Goal: Transaction & Acquisition: Purchase product/service

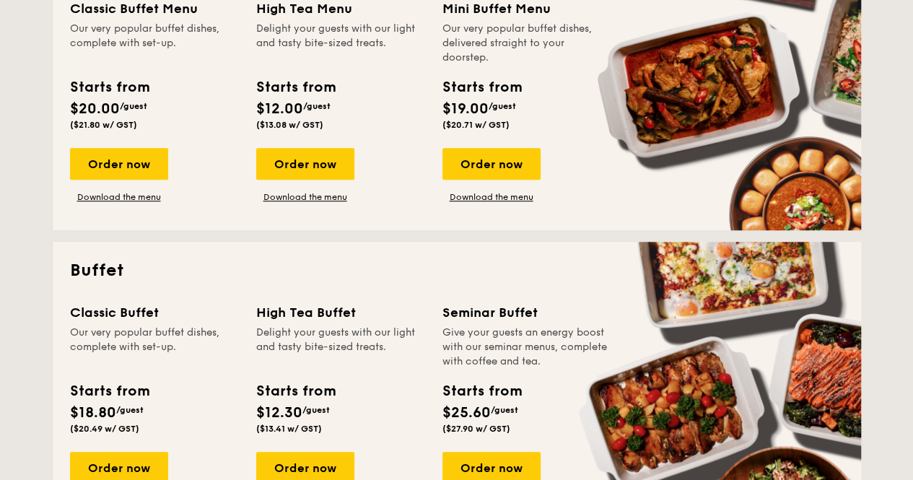
scroll to position [414, 0]
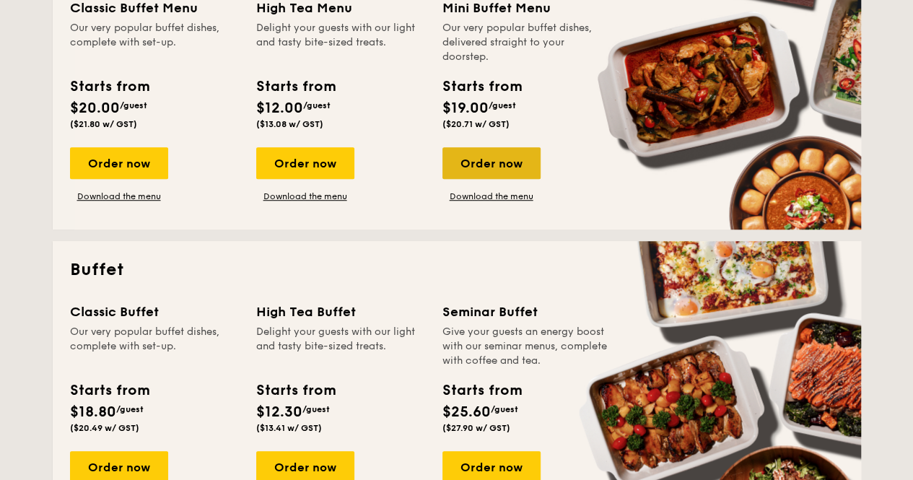
click at [484, 160] on div "Order now" at bounding box center [492, 163] width 98 height 32
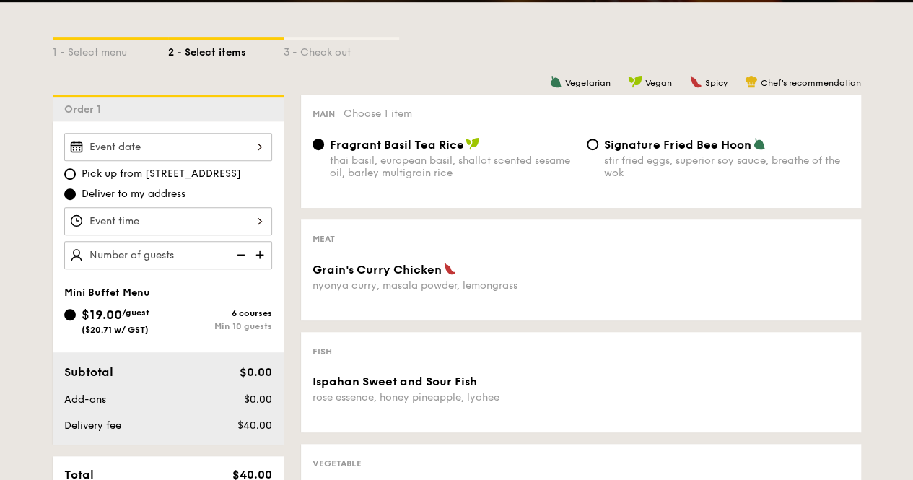
scroll to position [325, 0]
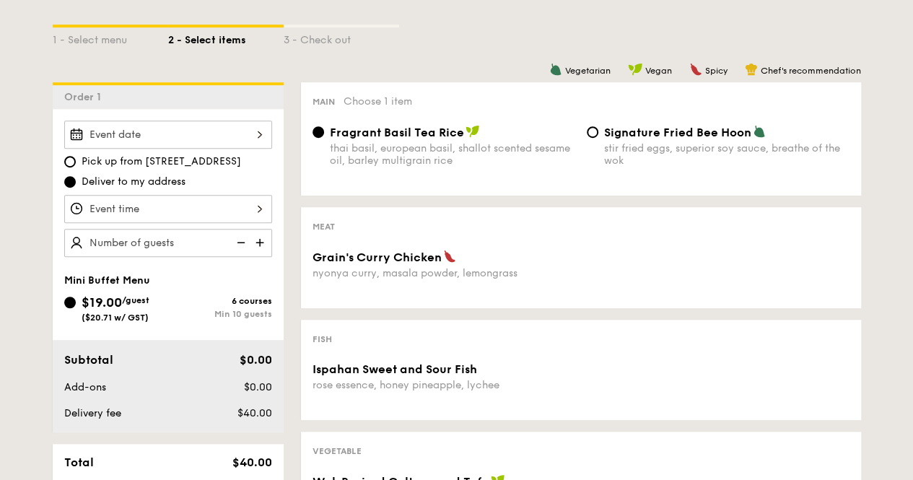
click at [208, 210] on div at bounding box center [168, 209] width 208 height 28
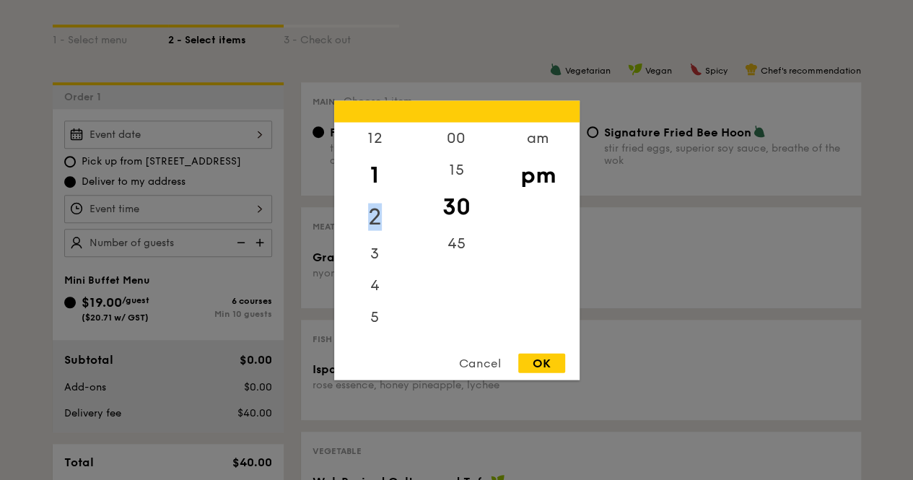
drag, startPoint x: 375, startPoint y: 165, endPoint x: 377, endPoint y: 216, distance: 50.6
click at [377, 216] on div "12 1 2 3 4 5 6 7 8 9 10 11" at bounding box center [375, 232] width 82 height 220
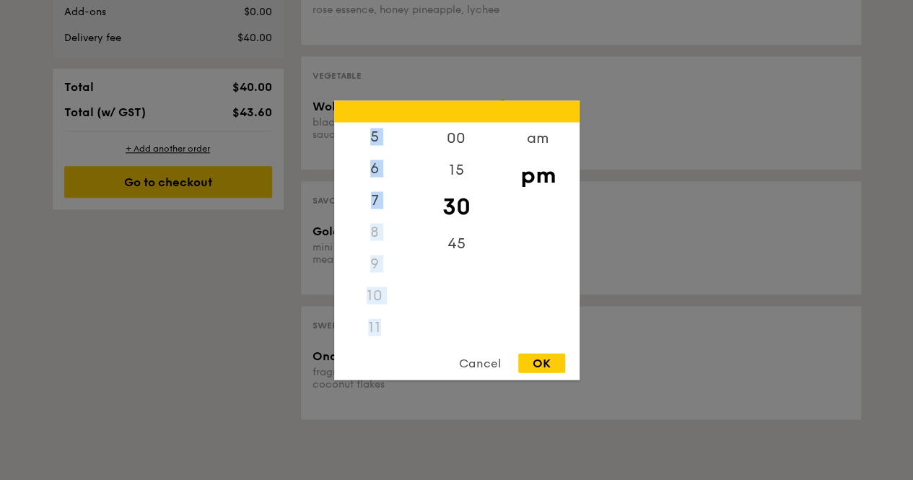
scroll to position [0, 0]
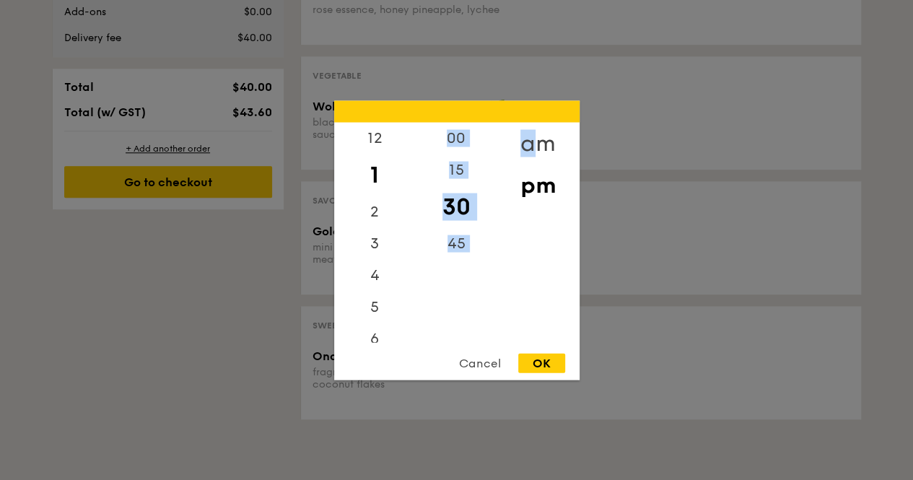
drag, startPoint x: 378, startPoint y: 329, endPoint x: 533, endPoint y: 145, distance: 240.3
click at [533, 145] on div "12 1 2 3 4 5 6 7 8 9 10 11 00 15 30 45 am pm" at bounding box center [456, 232] width 245 height 220
click at [533, 145] on div "am" at bounding box center [538, 143] width 82 height 42
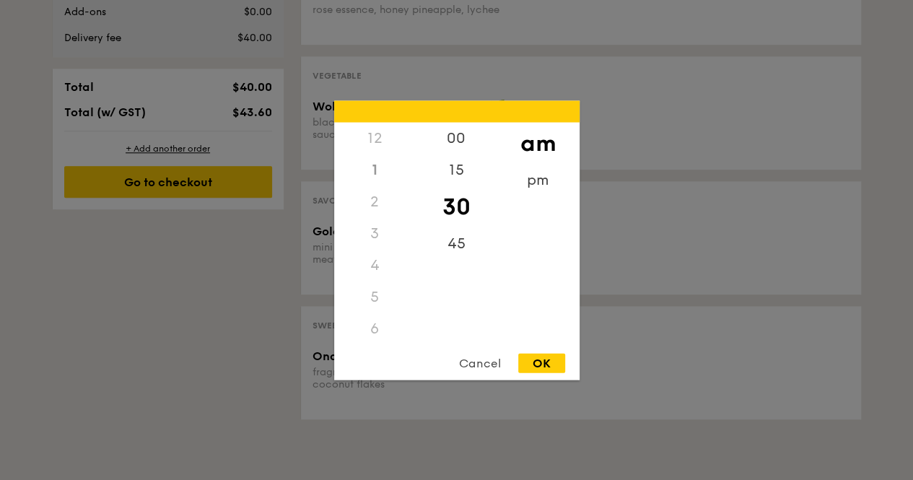
scroll to position [160, 0]
click at [376, 323] on div "11" at bounding box center [375, 332] width 82 height 42
click at [458, 172] on div "15" at bounding box center [457, 175] width 82 height 42
click at [541, 366] on div "OK" at bounding box center [541, 362] width 47 height 19
type input "11:15AM"
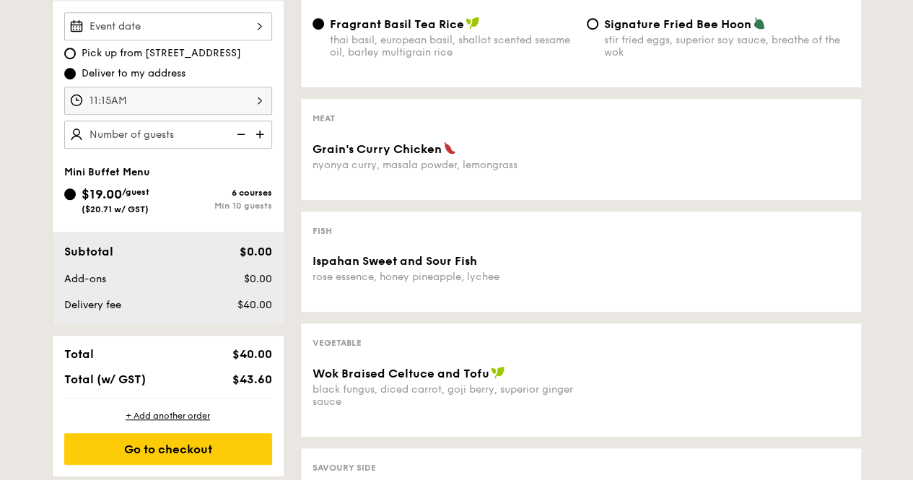
scroll to position [434, 0]
type input "15 guests"
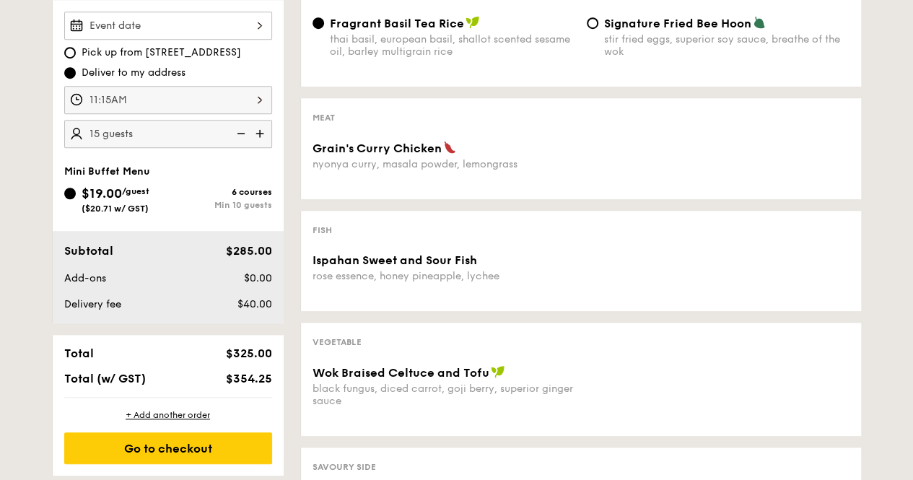
click at [210, 158] on div "Pick up from 5 Burn Road #05-01 Deliver to my address 11:15AM 15 guests Mini Bu…" at bounding box center [168, 161] width 231 height 323
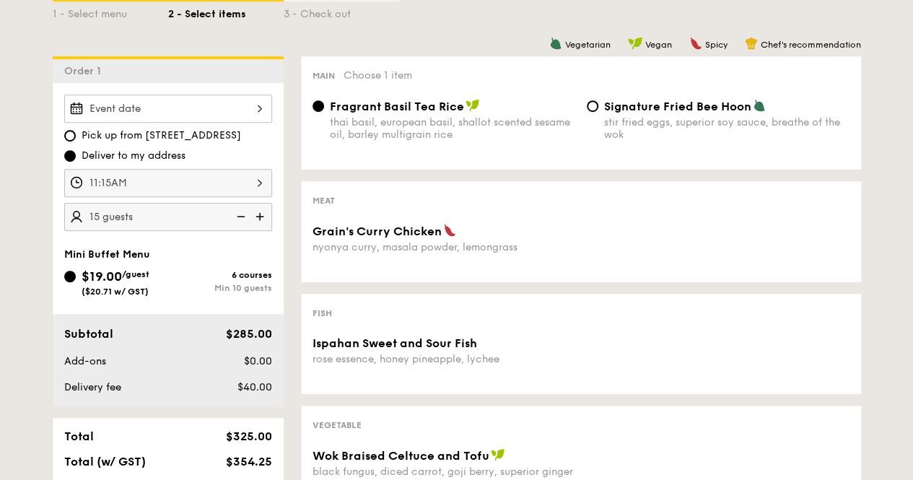
scroll to position [346, 0]
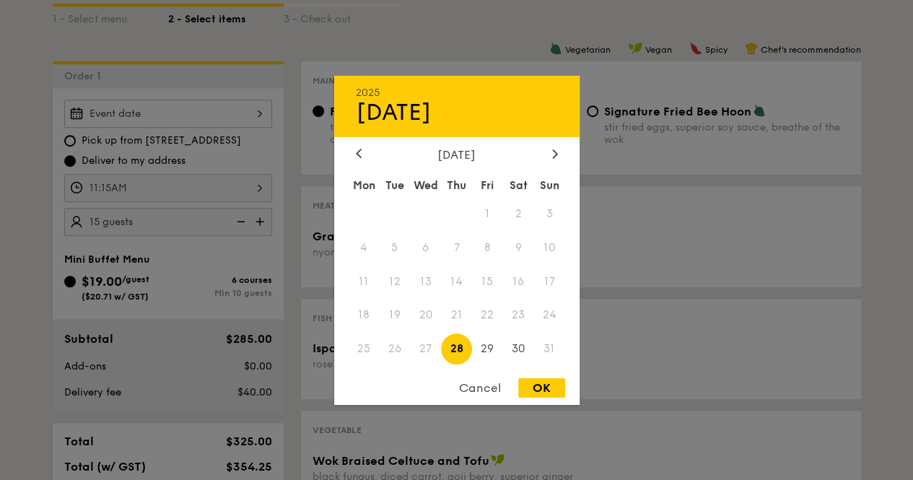
click at [212, 112] on div "2025 Aug [DATE] Tue Wed Thu Fri Sat Sun 1 2 3 4 5 6 7 8 9 10 11 12 13 14 15 16 …" at bounding box center [168, 114] width 208 height 28
click at [549, 152] on div at bounding box center [555, 154] width 13 height 14
click at [487, 212] on span "5" at bounding box center [487, 213] width 31 height 31
click at [466, 210] on span "4" at bounding box center [456, 213] width 31 height 31
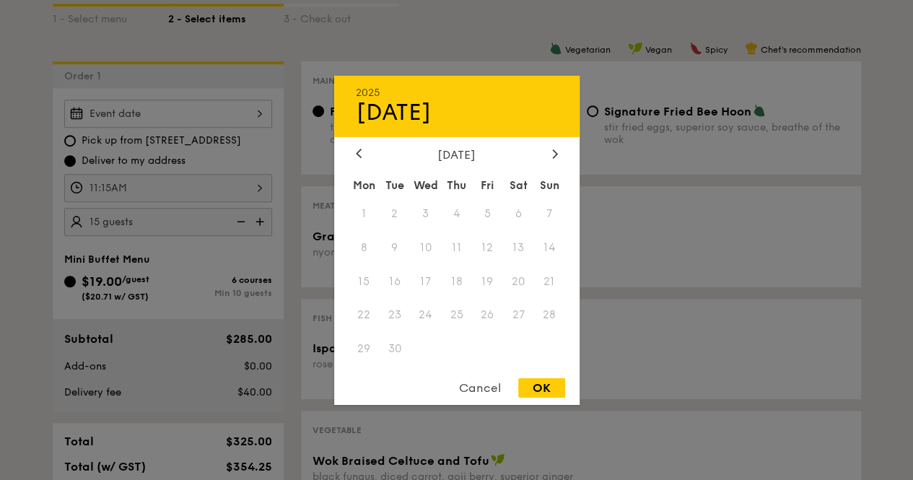
click at [459, 209] on span "4" at bounding box center [456, 213] width 31 height 31
click at [155, 160] on div at bounding box center [456, 240] width 913 height 480
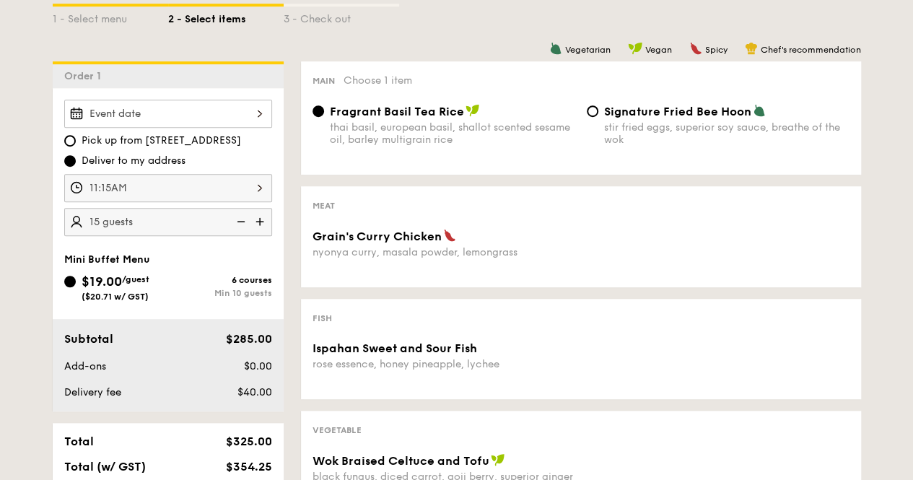
click at [137, 165] on span "Deliver to my address" at bounding box center [134, 161] width 104 height 14
click at [76, 165] on input "Deliver to my address" at bounding box center [70, 161] width 12 height 12
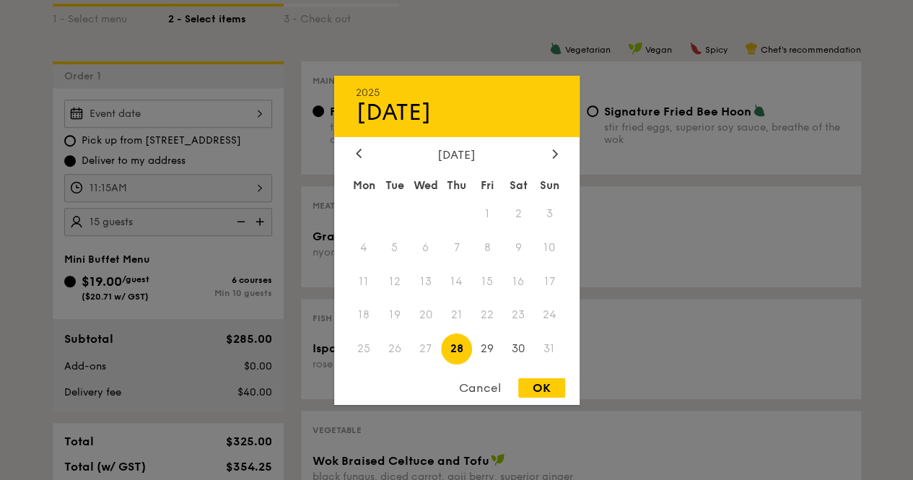
click at [169, 108] on div "2025 Aug [DATE] Tue Wed Thu Fri Sat Sun 1 2 3 4 5 6 7 8 9 10 11 12 13 14 15 16 …" at bounding box center [168, 114] width 208 height 28
click at [355, 153] on div "[DATE]" at bounding box center [456, 154] width 245 height 14
click at [356, 153] on icon at bounding box center [359, 153] width 6 height 9
click at [553, 156] on icon at bounding box center [554, 153] width 4 height 9
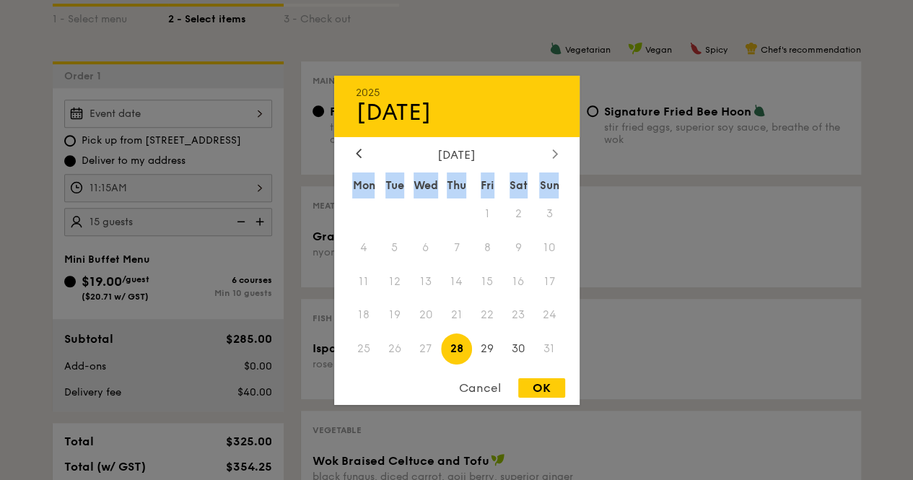
click at [553, 156] on icon at bounding box center [554, 153] width 4 height 9
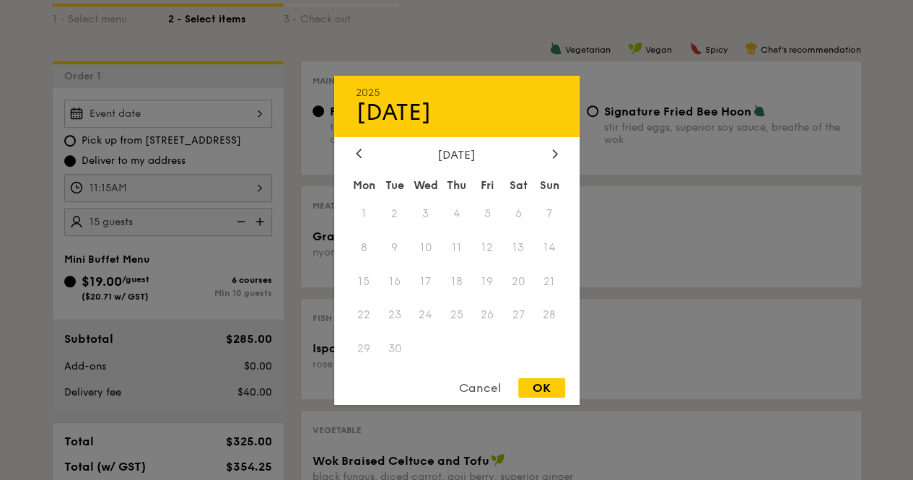
click at [490, 338] on span at bounding box center [487, 349] width 31 height 31
drag, startPoint x: 486, startPoint y: 329, endPoint x: 481, endPoint y: 387, distance: 58.7
click at [481, 387] on div "2025 Aug 28 September 2025 Mon Tue Wed Thu Fri Sat Sun 1 2 3 4 5 6 7 8 9 10 11 …" at bounding box center [456, 239] width 245 height 329
click at [481, 387] on div "Cancel" at bounding box center [480, 387] width 71 height 19
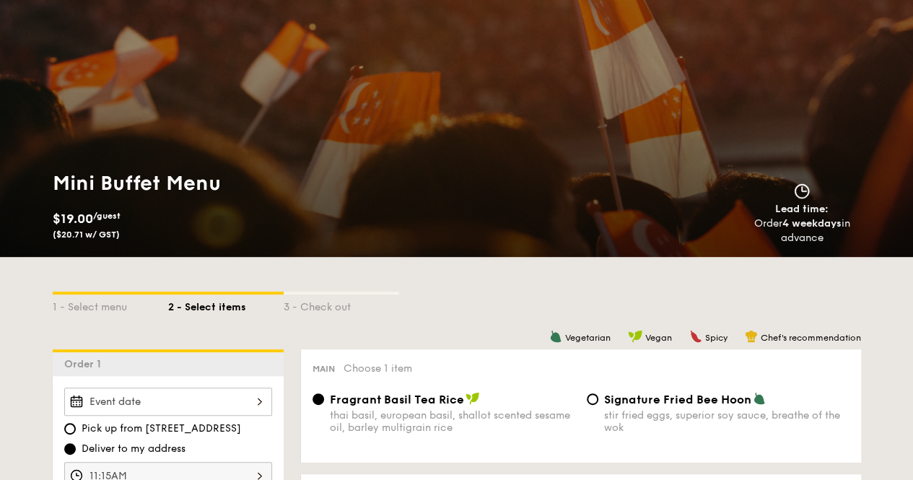
scroll to position [0, 0]
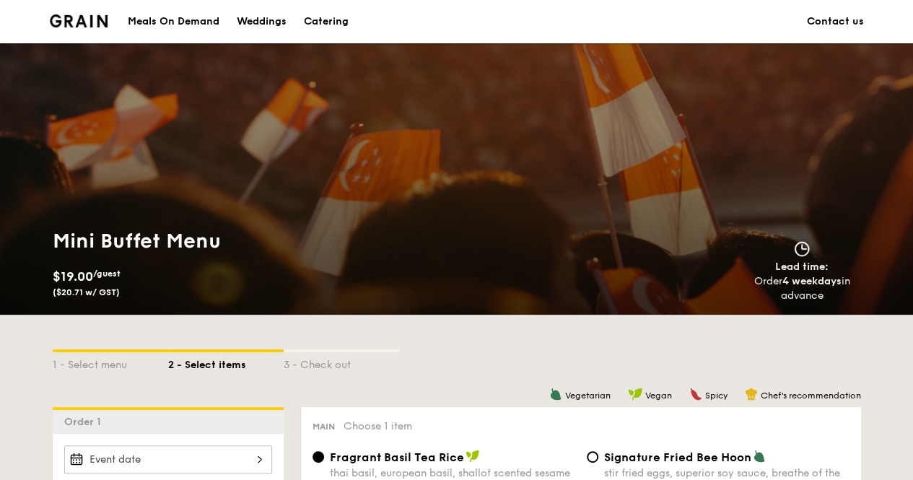
click at [97, 24] on img at bounding box center [79, 20] width 58 height 13
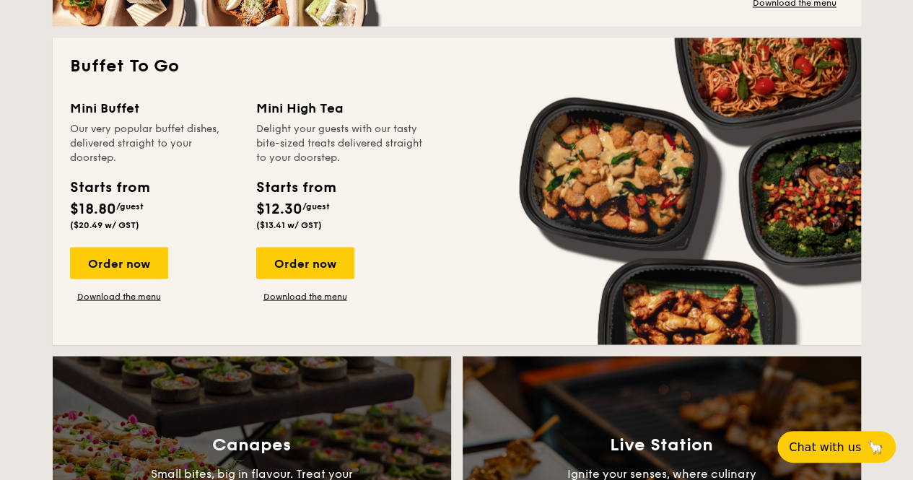
scroll to position [1255, 0]
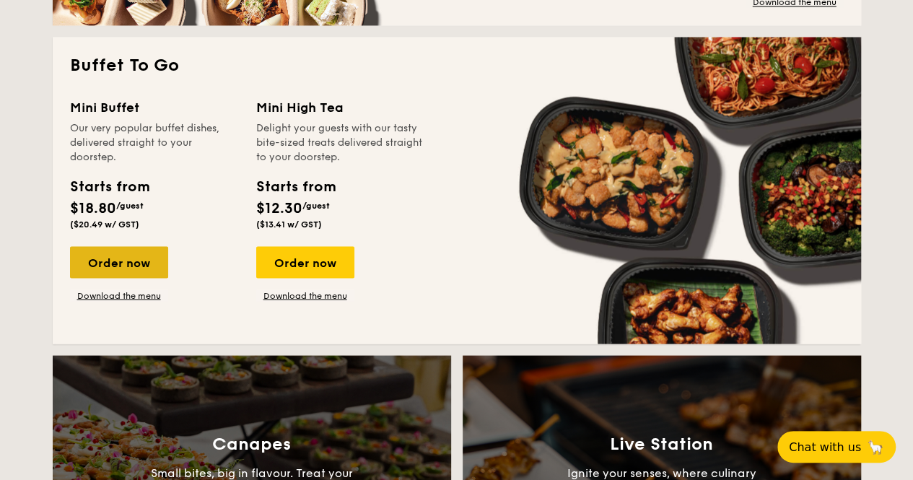
click at [131, 261] on div "Order now" at bounding box center [119, 262] width 98 height 32
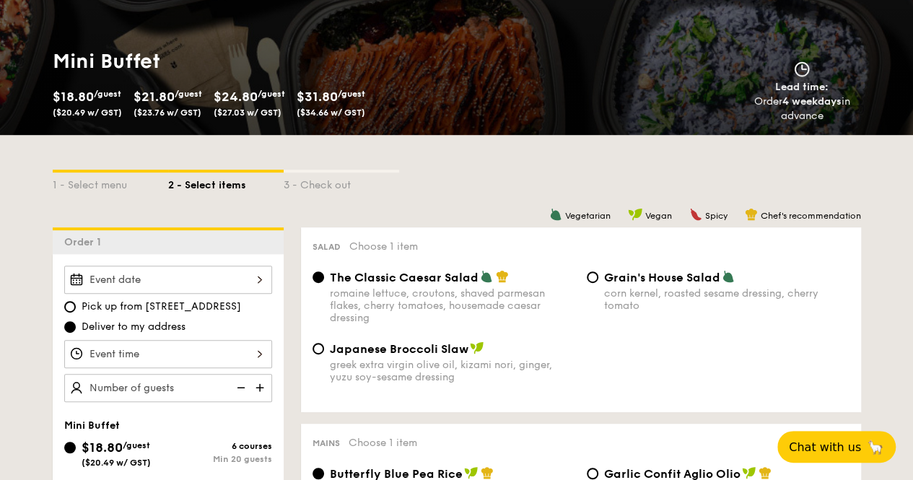
scroll to position [181, 0]
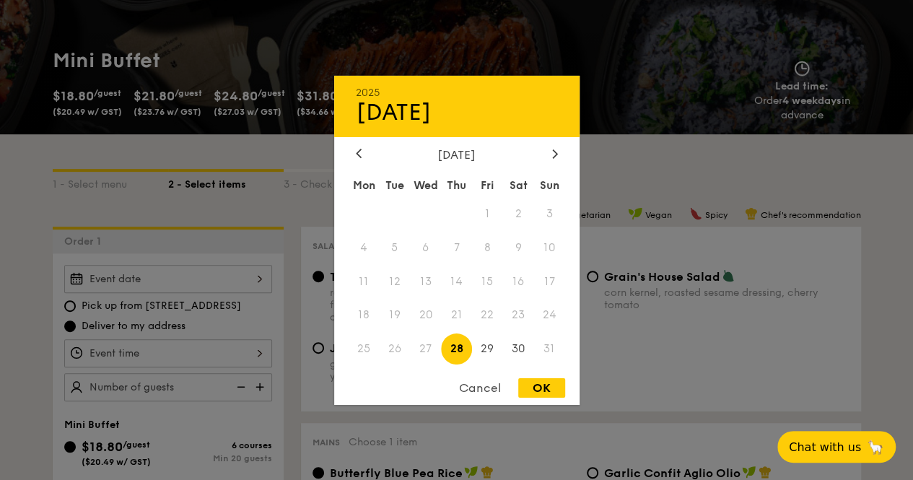
click at [230, 288] on div "2025 Aug [DATE] Tue Wed Thu Fri Sat Sun 1 2 3 4 5 6 7 8 9 10 11 12 13 14 15 16 …" at bounding box center [168, 279] width 208 height 28
click at [553, 144] on div "2025 Aug [DATE] Tue Wed Thu Fri Sat Sun 1 2 3 4 5 6 7 8 9 10 11 12 13 14 15 16 …" at bounding box center [456, 239] width 245 height 329
click at [555, 156] on icon at bounding box center [555, 153] width 6 height 9
click at [459, 212] on span "4" at bounding box center [456, 213] width 31 height 31
click at [545, 381] on div "OK" at bounding box center [541, 387] width 47 height 19
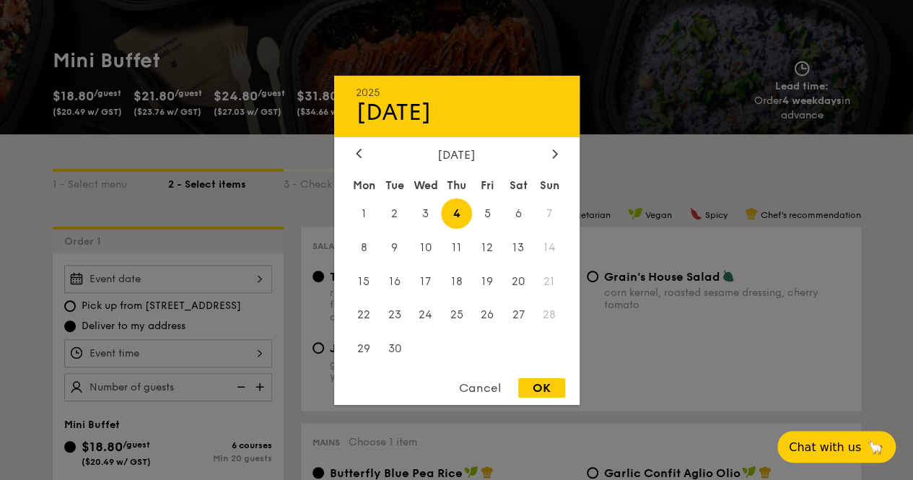
type input "[DATE]"
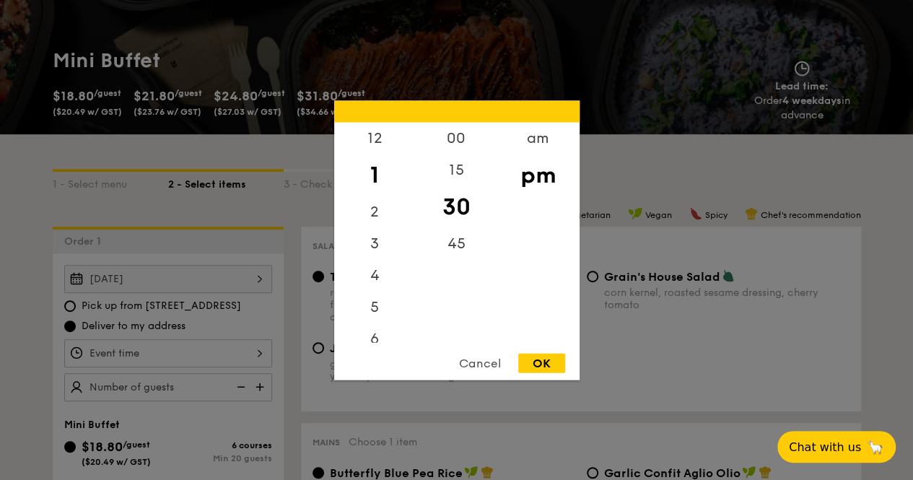
click at [194, 347] on div "12 1 2 3 4 5 6 7 8 9 10 11 00 15 30 45 am pm Cancel OK" at bounding box center [168, 353] width 208 height 28
click at [534, 144] on div "am" at bounding box center [538, 143] width 82 height 42
click at [372, 340] on div "11" at bounding box center [375, 332] width 82 height 42
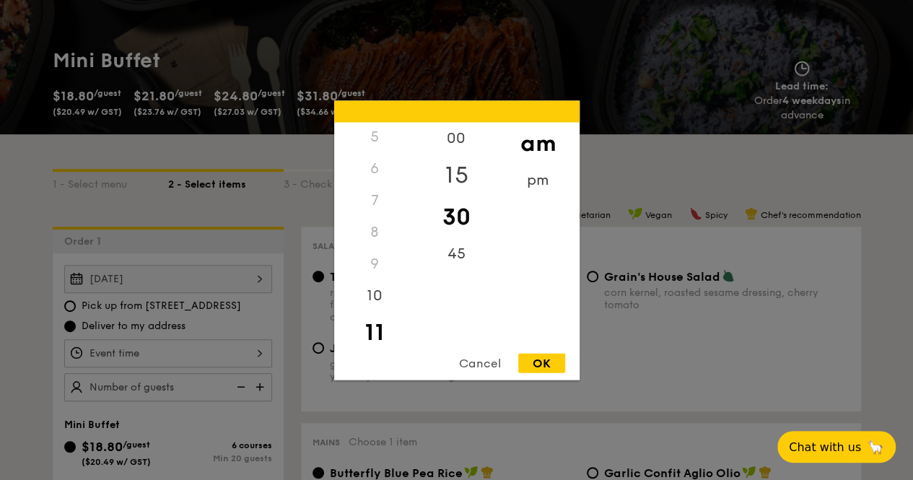
click at [464, 175] on div "15" at bounding box center [457, 175] width 82 height 42
click at [543, 369] on div "OK" at bounding box center [541, 362] width 47 height 19
type input "11:15AM"
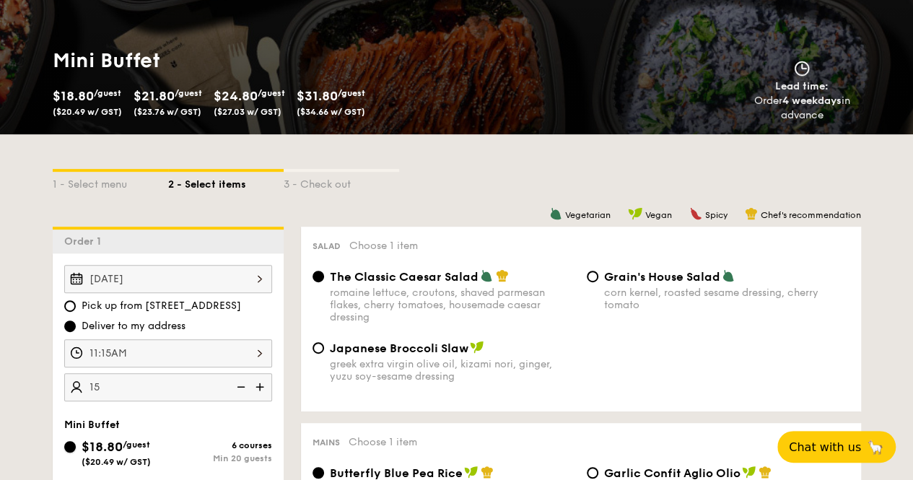
type input "20 guests"
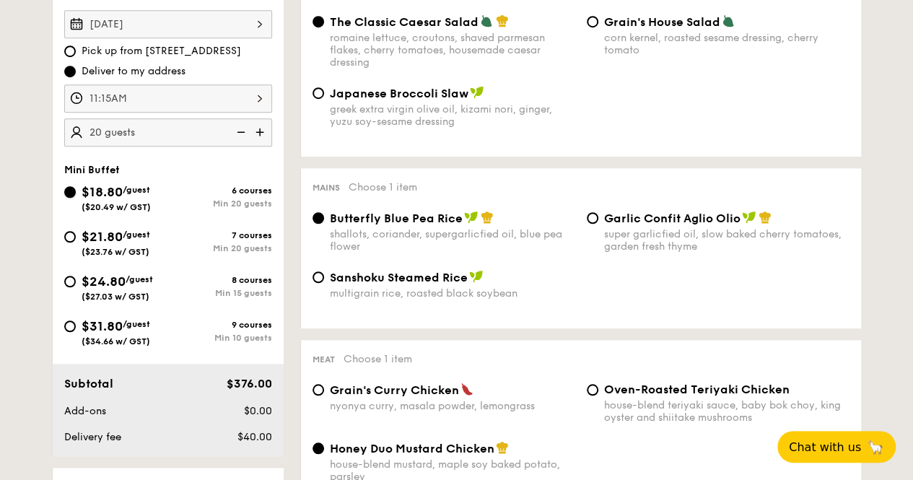
scroll to position [437, 0]
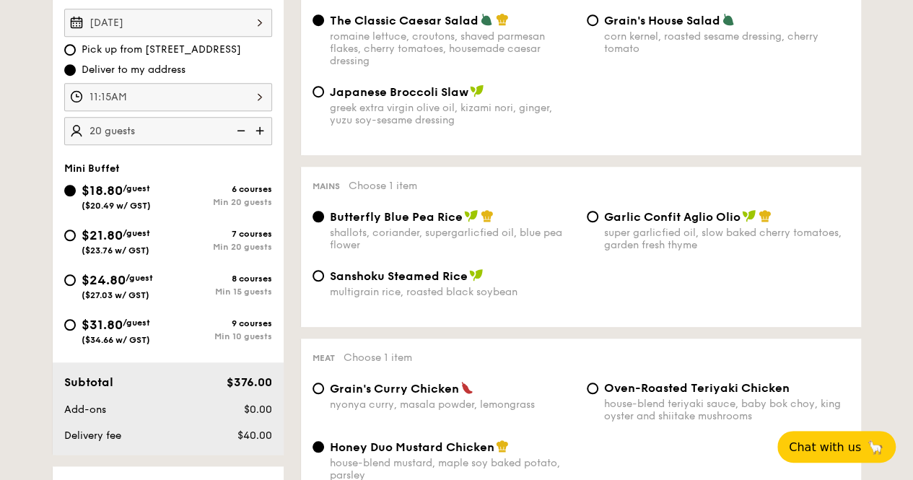
click at [116, 287] on div "$24.80 /guest ($27.03 w/ GST)" at bounding box center [117, 285] width 71 height 30
click at [76, 286] on input "$24.80 /guest ($27.03 w/ GST) 8 courses Min 15 guests" at bounding box center [70, 280] width 12 height 12
radio input "true"
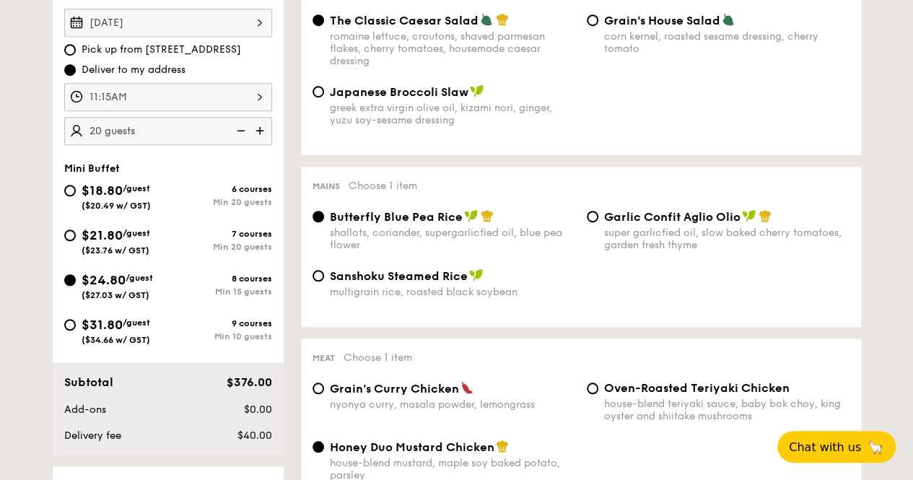
radio input "false"
radio input "true"
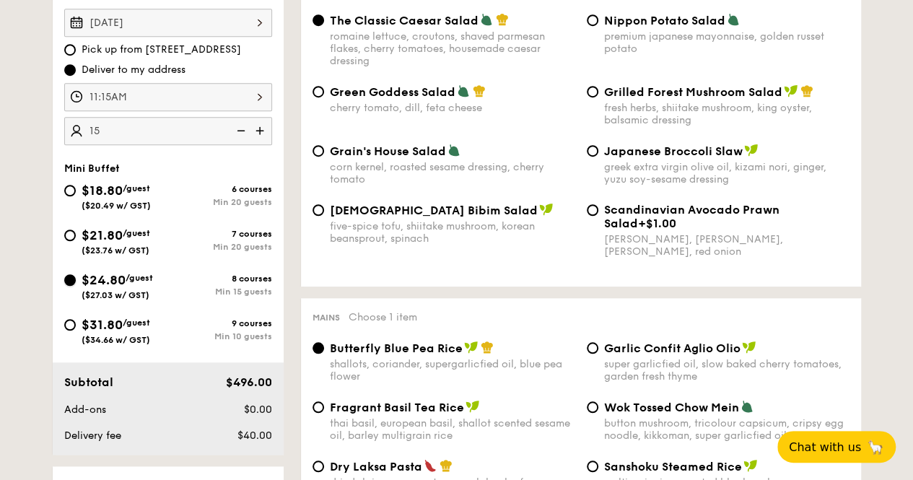
type input "15 guests"
click at [180, 390] on div "Subtotal" at bounding box center [123, 382] width 131 height 17
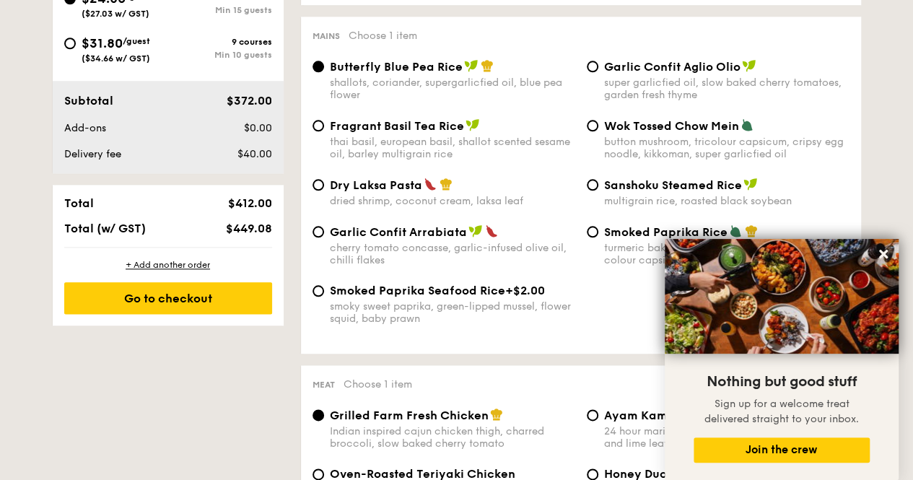
scroll to position [718, 0]
click at [596, 128] on input "Wok Tossed Chow Mein button mushroom, tricolour capsicum, cripsy egg noodle, ki…" at bounding box center [593, 127] width 12 height 12
radio input "true"
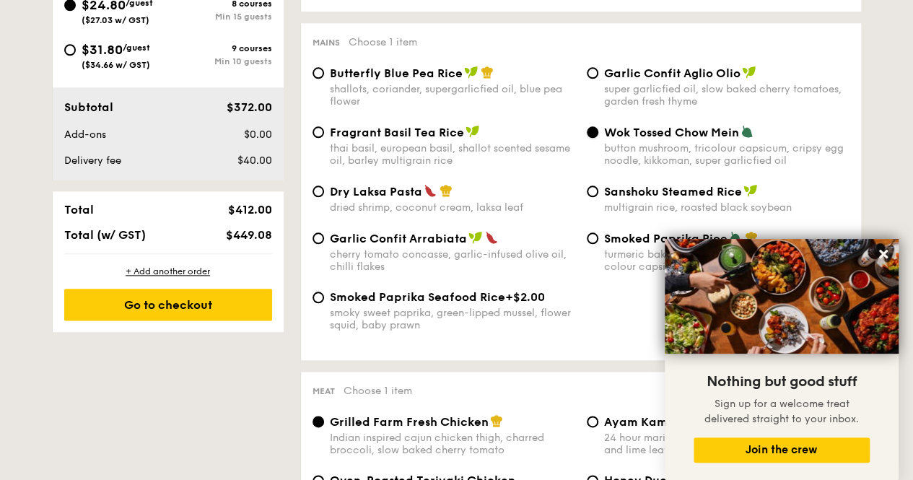
scroll to position [713, 0]
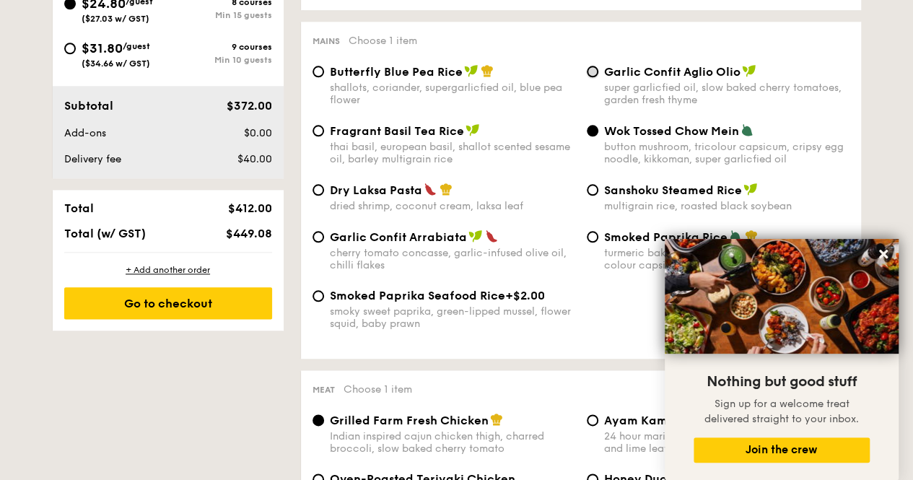
click at [588, 69] on input "Garlic Confit Aglio Olio super garlicfied oil, slow baked cherry tomatoes, gard…" at bounding box center [593, 72] width 12 height 12
radio input "true"
click at [448, 92] on div "shallots, coriander, supergarlicfied oil, blue pea flower" at bounding box center [452, 94] width 245 height 25
click at [324, 77] on input "Butterfly Blue Pea Rice shallots, coriander, supergarlicfied oil, blue pea flow…" at bounding box center [319, 72] width 12 height 12
radio input "true"
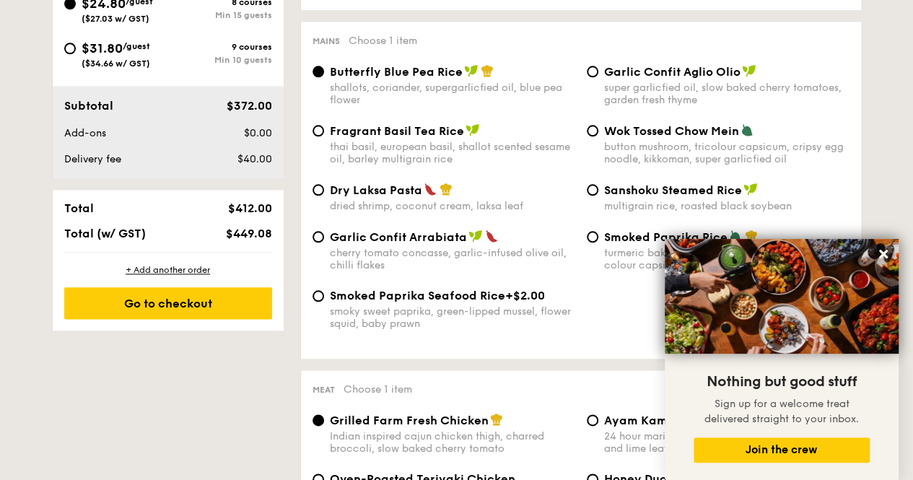
click at [626, 134] on span "Wok Tossed Chow Mein" at bounding box center [671, 131] width 135 height 14
click at [599, 134] on input "Wok Tossed Chow Mein button mushroom, tricolour capsicum, cripsy egg noodle, ki…" at bounding box center [593, 131] width 12 height 12
radio input "true"
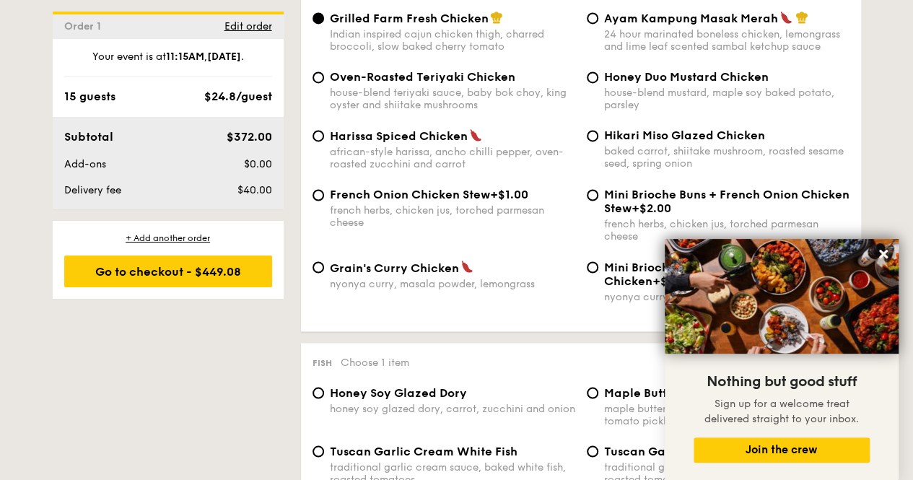
scroll to position [1115, 0]
click at [627, 32] on div "Ayam Kampung Masak Merah 24 hour marinated boneless chicken, lemongrass and lim…" at bounding box center [726, 33] width 245 height 42
click at [599, 25] on input "Ayam Kampung Masak Merah 24 hour marinated boneless chicken, lemongrass and lim…" at bounding box center [593, 19] width 12 height 12
radio input "true"
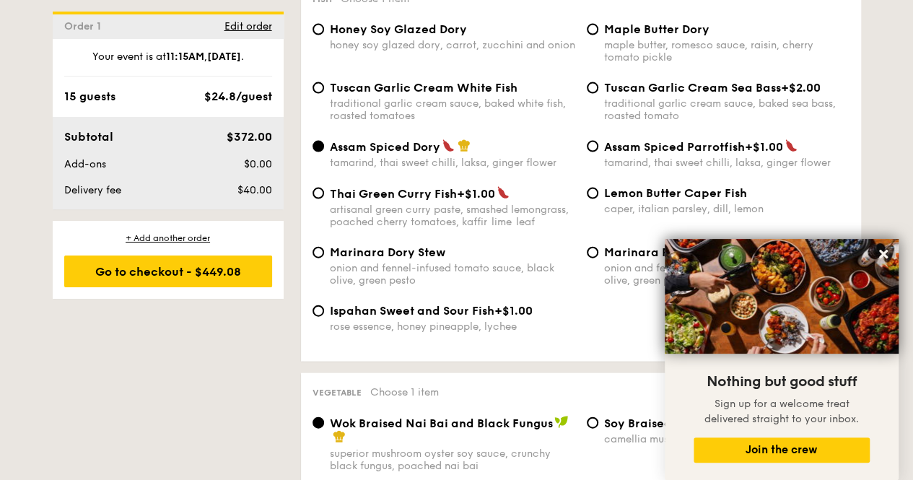
scroll to position [1485, 0]
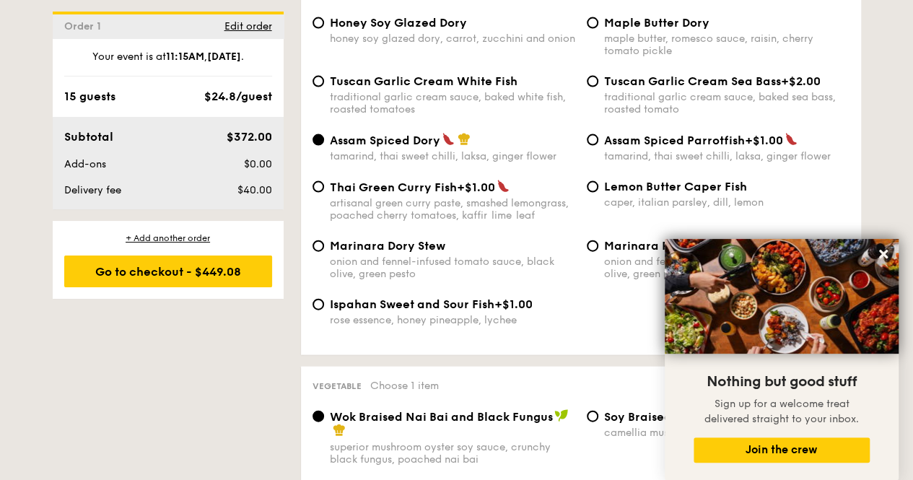
click at [621, 41] on div "maple butter, romesco sauce, raisin, cherry tomato pickle" at bounding box center [726, 44] width 245 height 25
click at [599, 29] on input "Maple Butter Dory maple butter, romesco sauce, raisin, cherry tomato pickle" at bounding box center [593, 23] width 12 height 12
radio input "true"
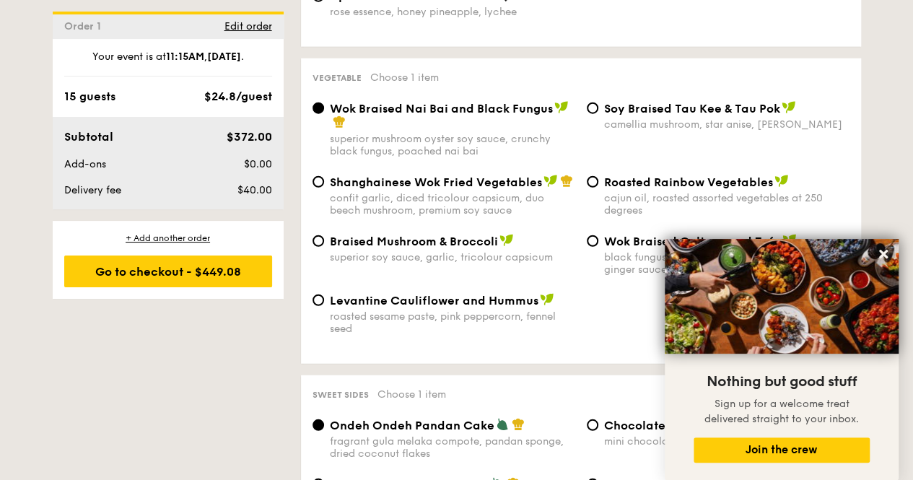
scroll to position [1793, 0]
click at [531, 131] on div "Wok Braised Nai Bai and Black Fungus" at bounding box center [452, 116] width 245 height 29
click at [324, 115] on input "Wok Braised Nai Bai and Black Fungus superior mushroom oyster soy sauce, crunch…" at bounding box center [319, 109] width 12 height 12
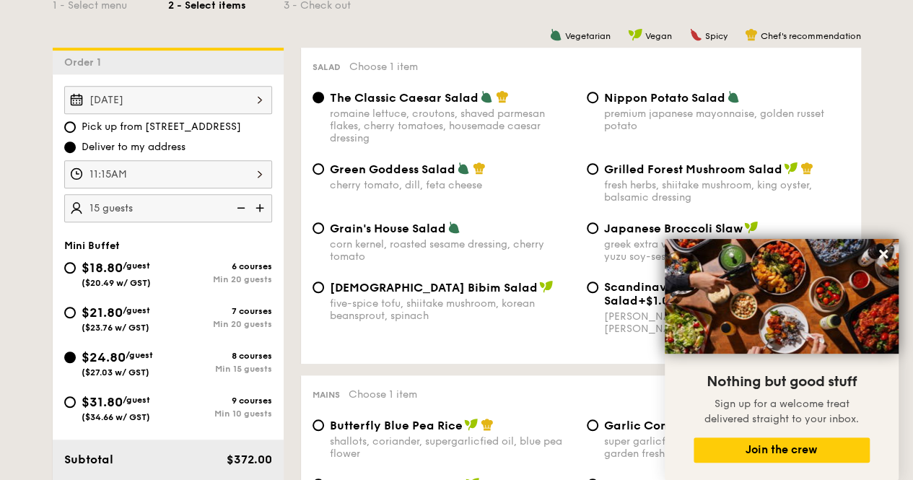
scroll to position [0, 0]
